Goal: Check status: Check status

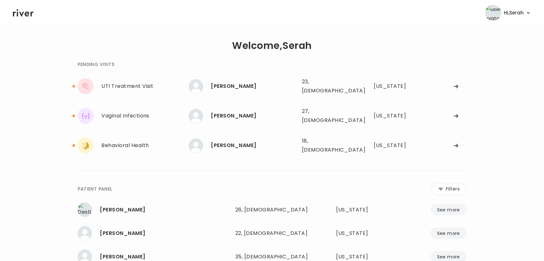
click at [280, 160] on div "**********" at bounding box center [272, 201] width 389 height 302
click at [232, 85] on div "[PERSON_NAME]" at bounding box center [254, 86] width 86 height 9
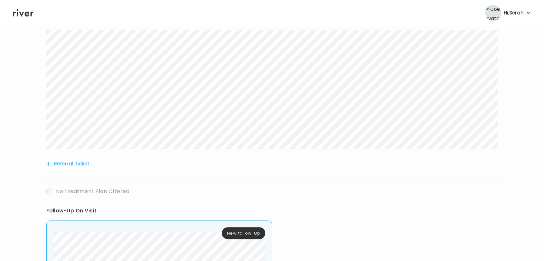
scroll to position [274, 0]
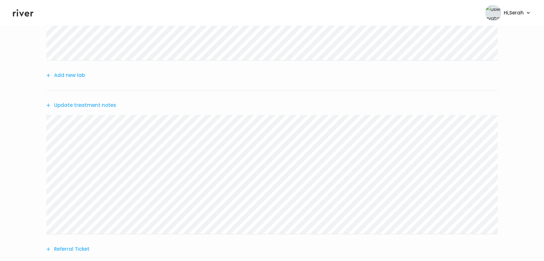
click at [17, 9] on icon at bounding box center [23, 13] width 21 height 10
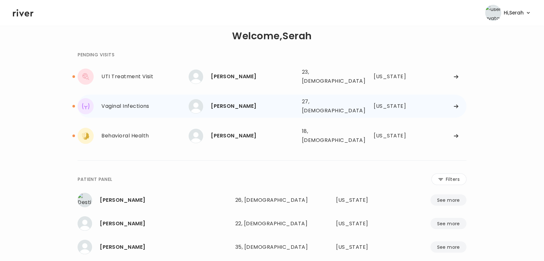
scroll to position [9, 0]
click at [218, 74] on div "[PERSON_NAME]" at bounding box center [254, 76] width 86 height 9
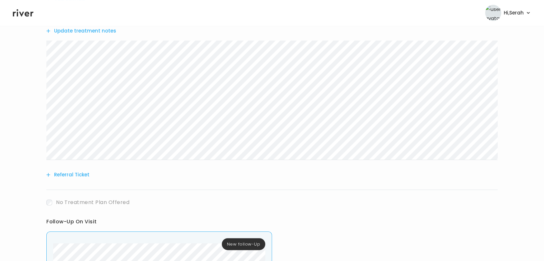
scroll to position [274, 0]
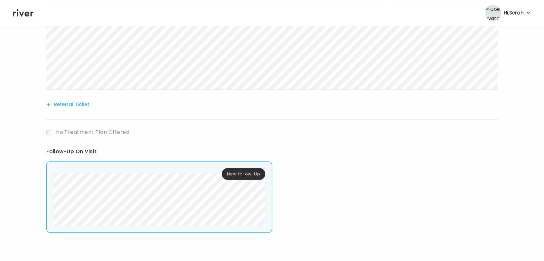
click at [20, 15] on icon at bounding box center [23, 13] width 21 height 10
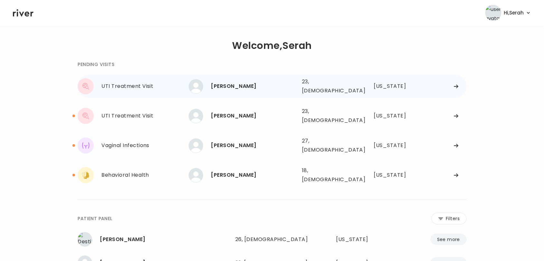
click at [220, 85] on div "[PERSON_NAME]" at bounding box center [254, 86] width 86 height 9
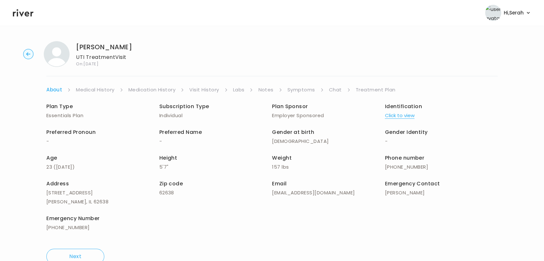
click at [366, 86] on link "Treatment Plan" at bounding box center [376, 89] width 40 height 9
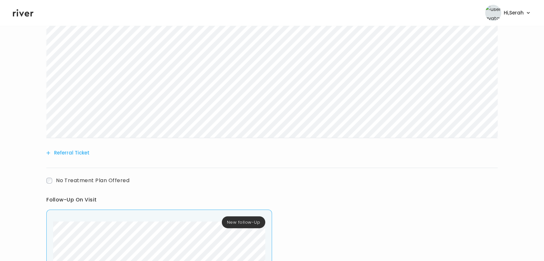
scroll to position [289, 0]
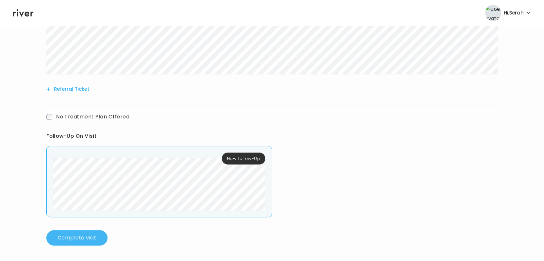
click at [98, 240] on button "Complete visit" at bounding box center [76, 237] width 61 height 15
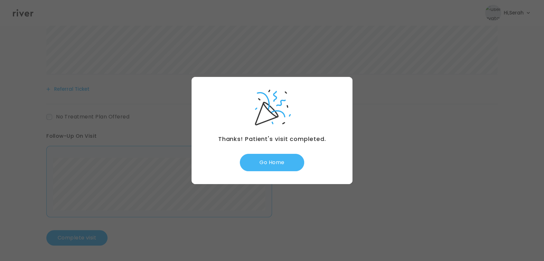
click at [261, 162] on button "Go Home" at bounding box center [272, 162] width 64 height 17
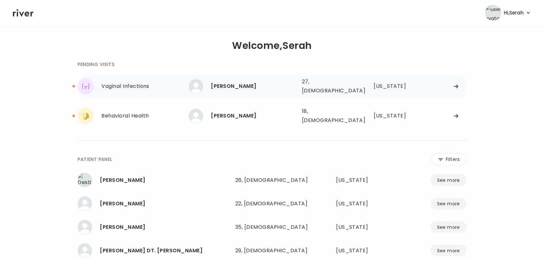
click at [226, 90] on div "[PERSON_NAME] 27, [DEMOGRAPHIC_DATA] See more" at bounding box center [243, 86] width 108 height 14
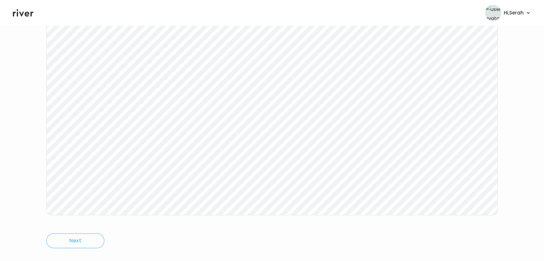
scroll to position [97, 0]
